Goal: Task Accomplishment & Management: Complete application form

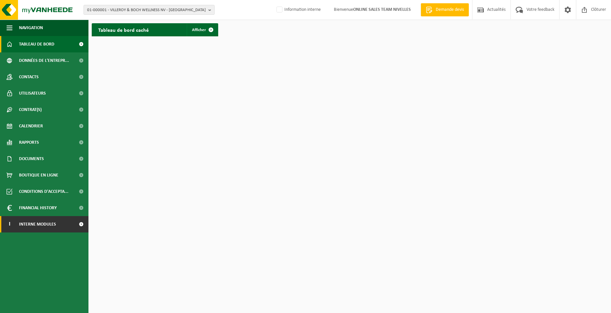
click at [18, 223] on link "I Interne modules" at bounding box center [44, 224] width 88 height 16
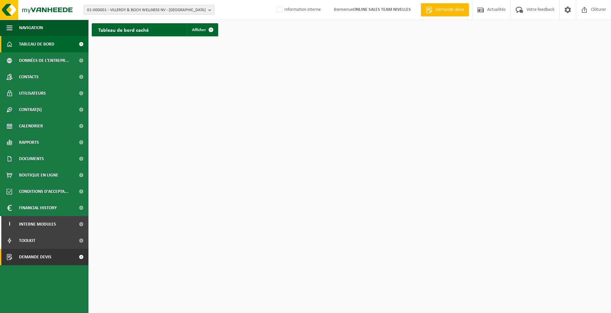
click at [43, 256] on span "Demande devis" at bounding box center [35, 257] width 32 height 16
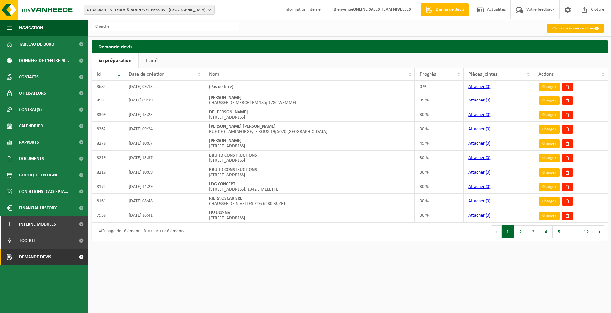
click at [557, 28] on link "Créer un nouveau devis" at bounding box center [575, 28] width 56 height 9
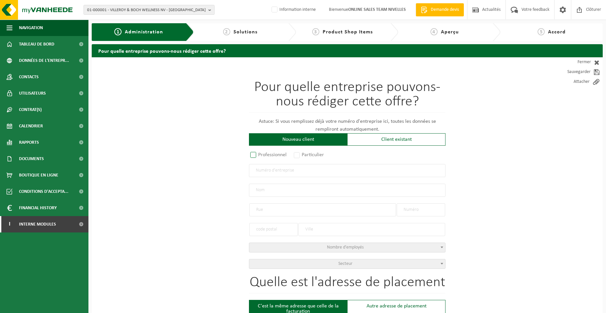
click at [284, 157] on label "Professionnel" at bounding box center [269, 154] width 40 height 9
click at [264, 157] on input "Professionnel" at bounding box center [262, 155] width 4 height 4
radio input "true"
click at [287, 176] on input "text" at bounding box center [347, 170] width 196 height 13
type input "1018832174"
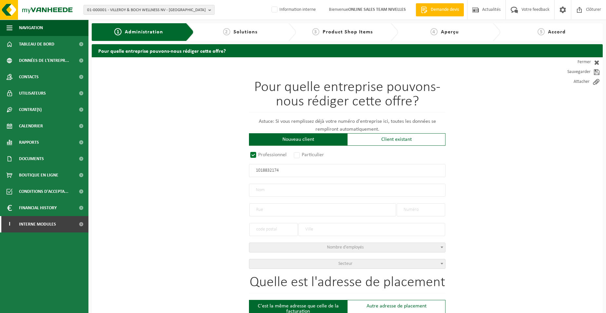
radio input "true"
type input "1018832174"
type input "WATERLOO AUTOS SERVICES SRL"
type input "ROUTE DE LILLOIS"
type input "56"
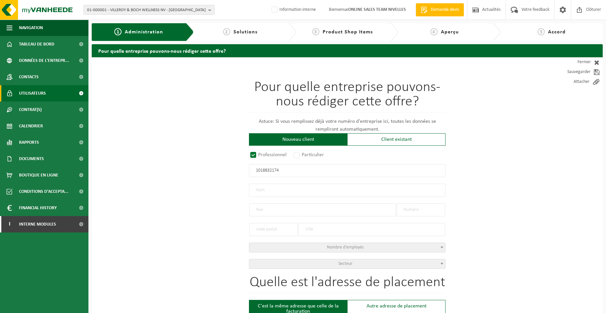
type input "1472"
type input "GENAPPE"
select select "D"
type input "WATERLOO AUTOS SERVICES SRL"
type input "ROUTE DE LILLOIS"
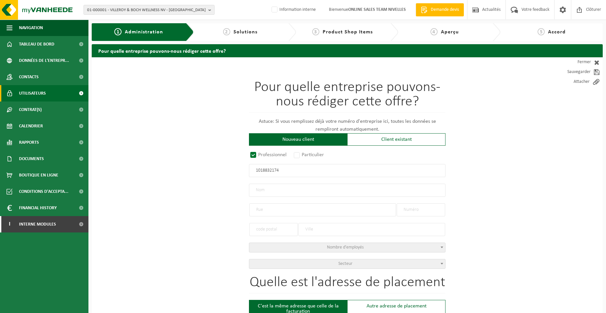
type input "56"
type input "1472"
type input "GENAPPE"
type input "2368853727"
type input "1018832174"
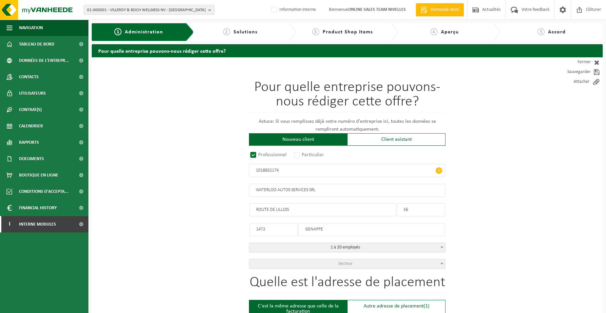
drag, startPoint x: 286, startPoint y: 228, endPoint x: 196, endPoint y: 222, distance: 90.6
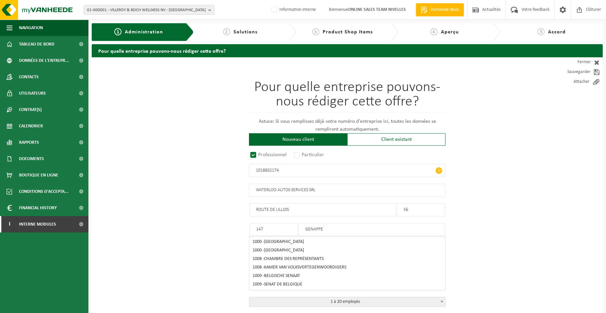
type input "1472"
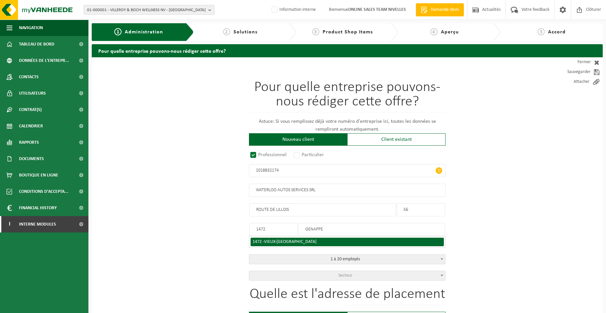
click at [304, 238] on li "1472 - VIEUX-GENAPPE" at bounding box center [347, 242] width 193 height 9
click at [278, 242] on span "VIEUX-GENAPPE" at bounding box center [290, 241] width 52 height 5
type input "VIEUX-GENAPPE"
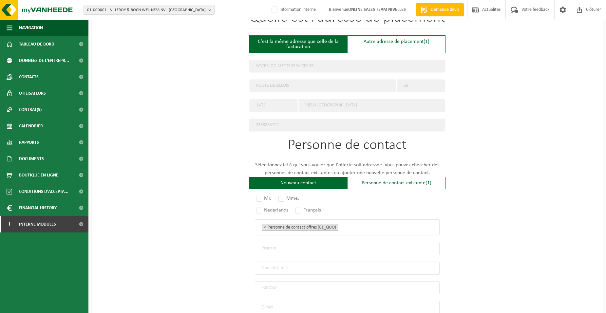
scroll to position [341, 0]
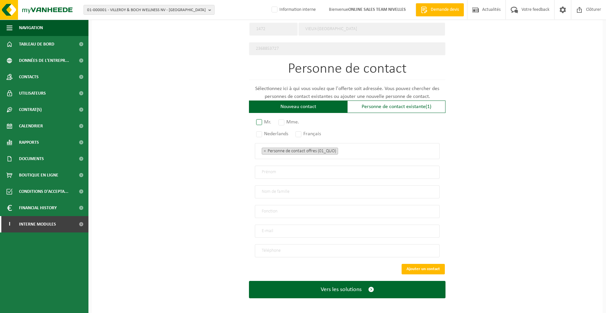
click at [262, 119] on label "Mr." at bounding box center [264, 122] width 18 height 9
radio input "true"
click at [300, 133] on label "Français" at bounding box center [308, 133] width 29 height 9
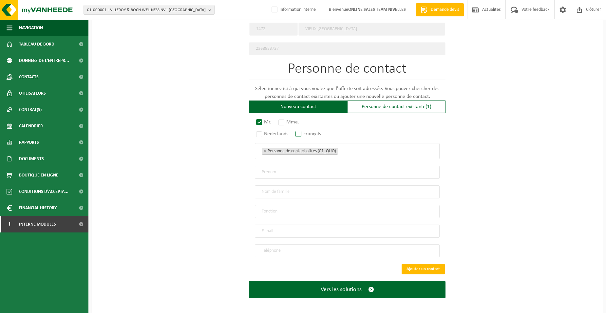
radio input "true"
click at [356, 151] on ul "× Personne de contact offres (01_QUO)" at bounding box center [347, 151] width 171 height 9
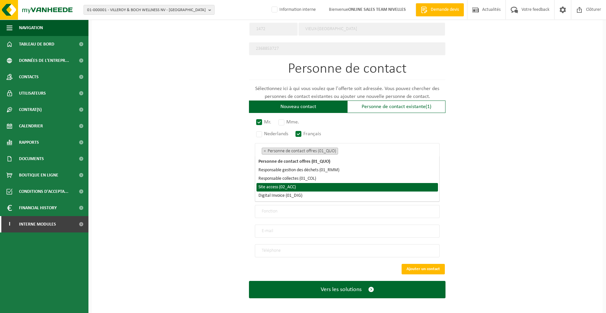
click at [325, 187] on li "Site access (02_ACC)" at bounding box center [346, 187] width 181 height 9
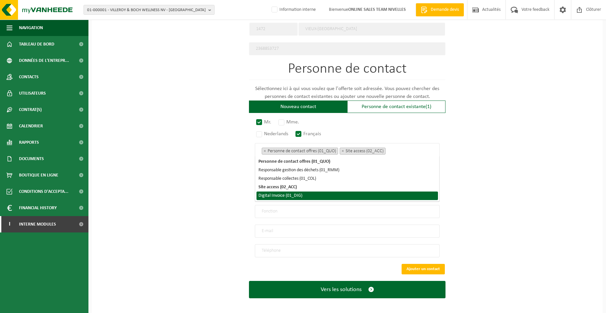
click at [323, 197] on li "Digital Invoice (01_DIG)" at bounding box center [346, 196] width 181 height 9
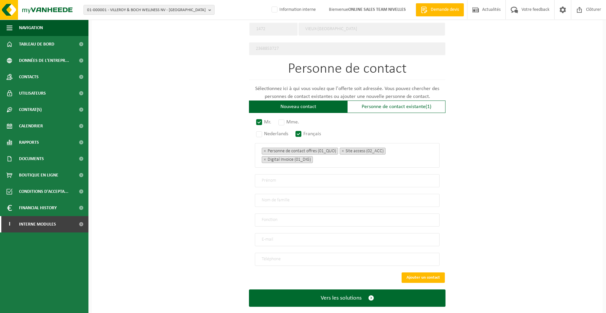
click at [187, 185] on div "Pour quelle entreprise pouvons-nous rédiger cette offre? Astuce: Si vous rempli…" at bounding box center [347, 19] width 511 height 607
click at [269, 181] on input "text" at bounding box center [347, 180] width 185 height 13
type input "WASSIM"
click at [265, 196] on input "text" at bounding box center [347, 200] width 185 height 13
type input "CHEAITANI"
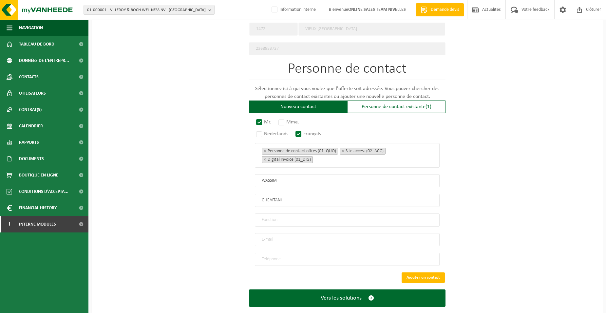
click at [265, 217] on input "text" at bounding box center [347, 220] width 185 height 13
type input "Directeur"
drag, startPoint x: 264, startPoint y: 237, endPoint x: 270, endPoint y: 237, distance: 5.2
click at [264, 237] on input "email" at bounding box center [347, 239] width 185 height 13
type input "WASAUTOSABJ@GMAIL.COM"
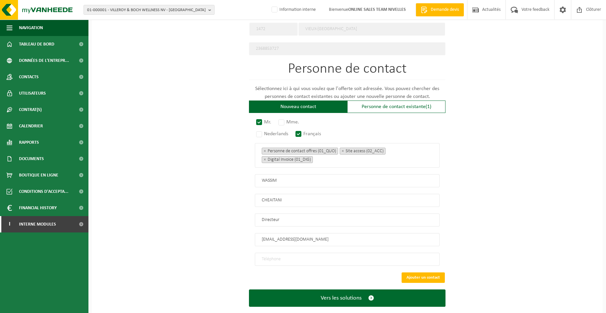
click at [263, 253] on input "tel" at bounding box center [347, 259] width 185 height 13
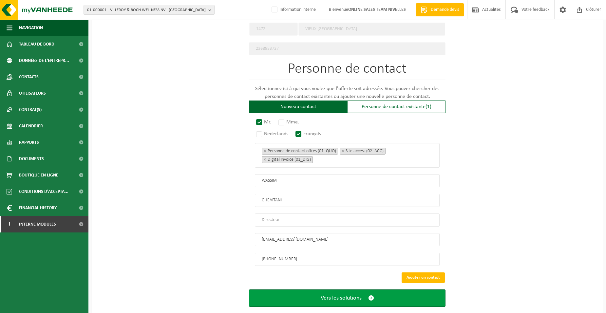
type input "+32 475 52 55 25"
click at [295, 300] on button "Vers les solutions" at bounding box center [347, 297] width 196 height 17
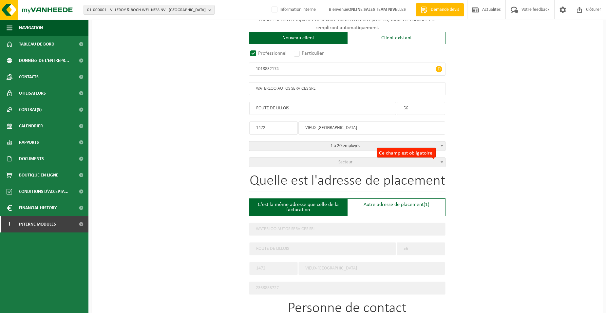
click at [326, 160] on span "Secteur" at bounding box center [347, 162] width 196 height 9
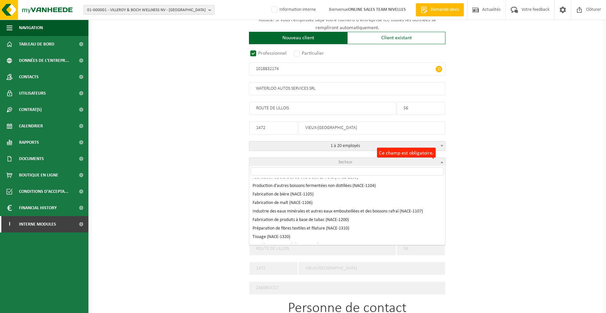
scroll to position [622, 0]
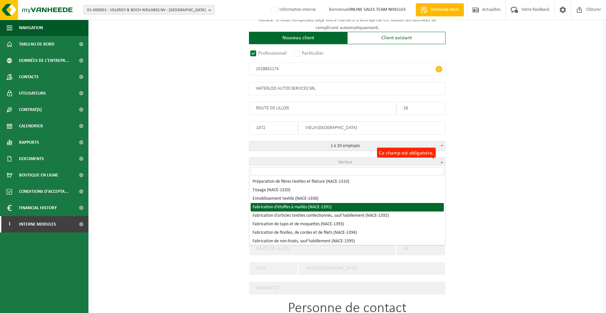
select select "NACE_1391"
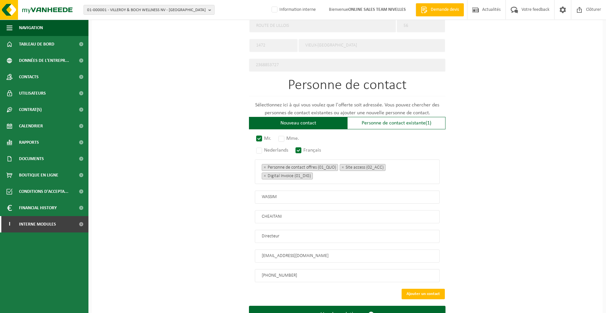
scroll to position [349, 0]
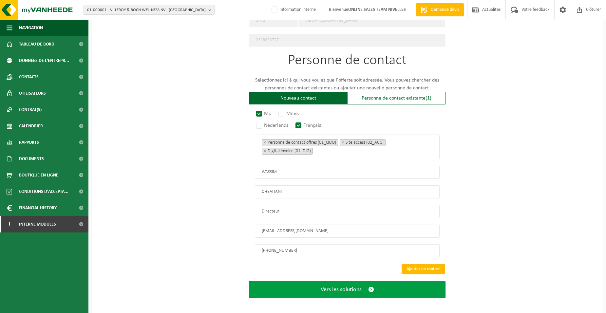
click at [317, 289] on button "Vers les solutions" at bounding box center [347, 289] width 196 height 17
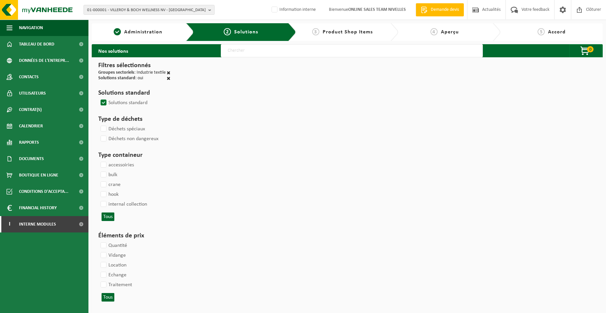
click at [232, 51] on input "text" at bounding box center [352, 50] width 262 height 13
type input "000052"
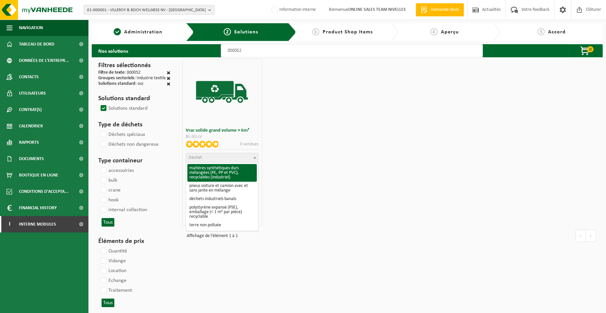
click at [209, 158] on span "Déchet" at bounding box center [222, 157] width 72 height 9
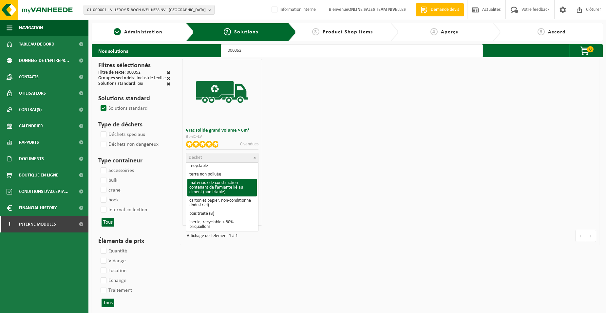
scroll to position [65, 0]
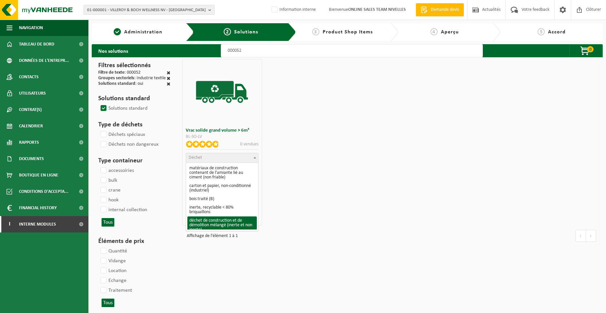
select select "31"
select select
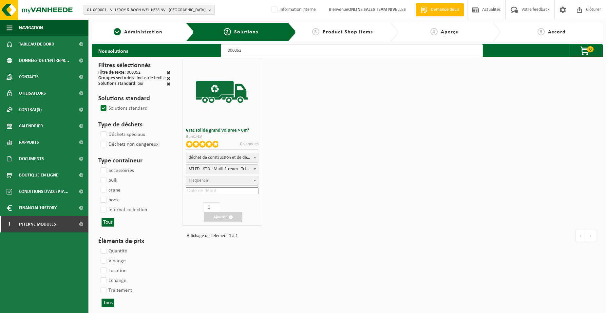
select select "47"
select select "25"
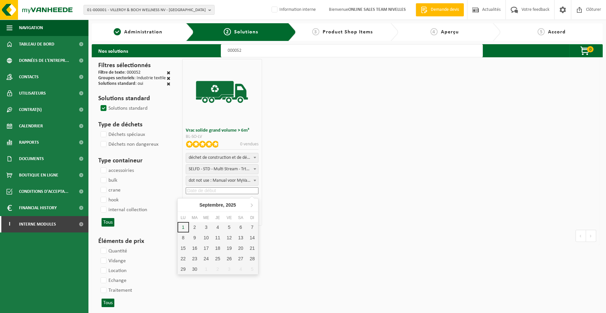
click at [228, 192] on input at bounding box center [222, 190] width 72 height 7
click at [195, 228] on div "2" at bounding box center [194, 227] width 11 height 10
type input "2025-09-02"
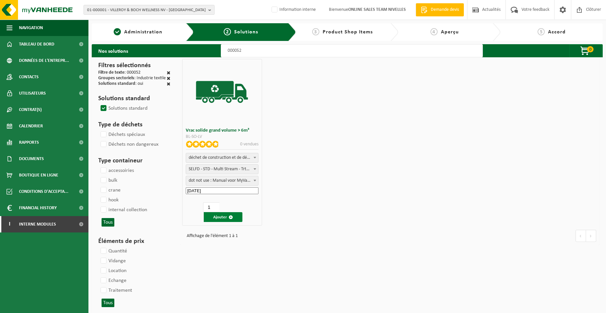
click at [221, 217] on button "Ajouter" at bounding box center [223, 217] width 39 height 10
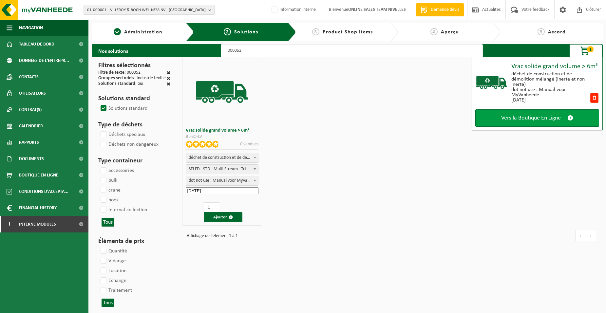
click at [512, 123] on link "Vers la Boutique En Ligne" at bounding box center [537, 117] width 124 height 17
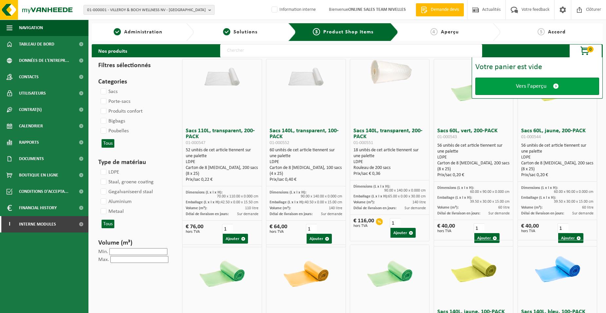
click at [512, 87] on link "Vers l'aperçu" at bounding box center [537, 86] width 124 height 17
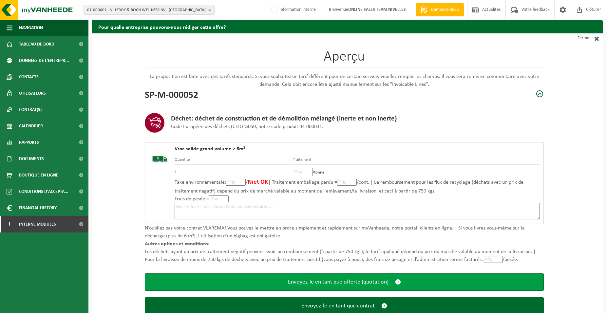
scroll to position [45, 0]
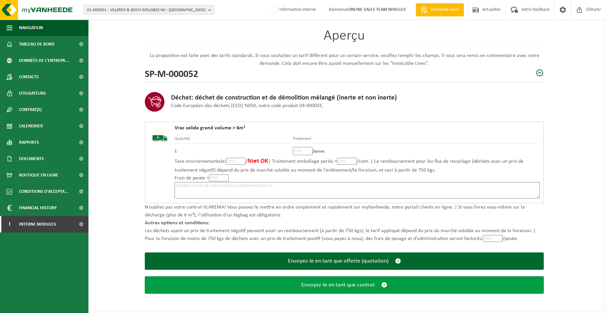
click at [326, 284] on span "Envoyez-le en tant que contrat" at bounding box center [337, 285] width 73 height 7
